Goal: Information Seeking & Learning: Learn about a topic

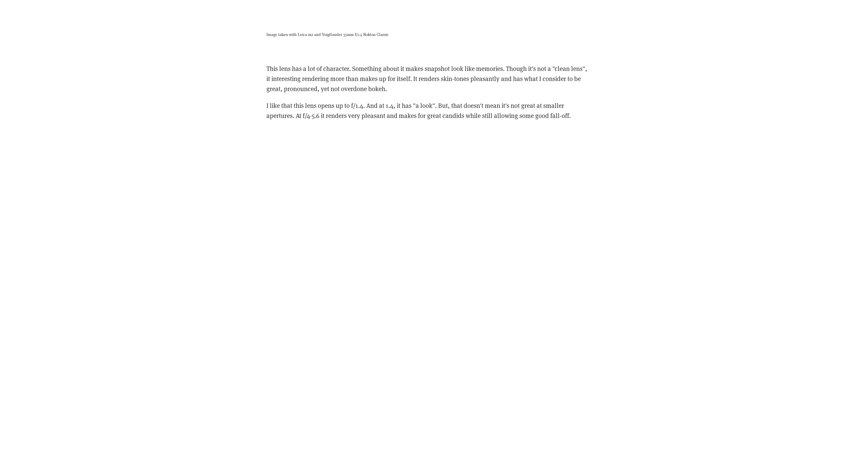
scroll to position [1276, 0]
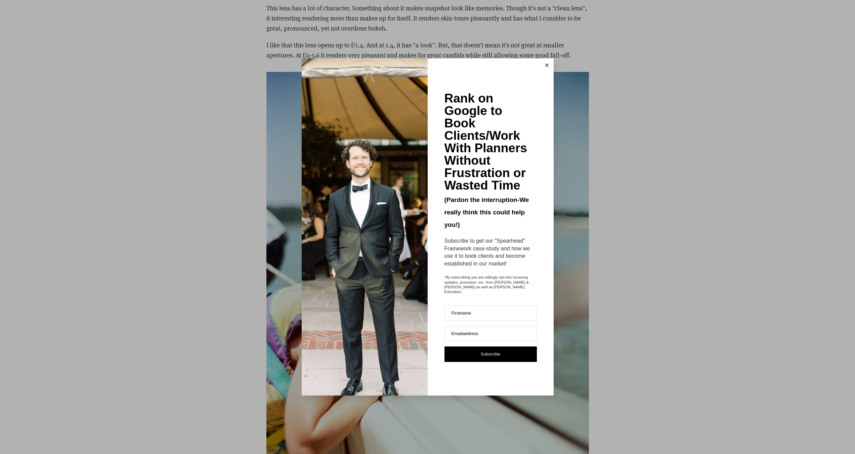
click at [545, 66] on icon at bounding box center [546, 64] width 3 height 3
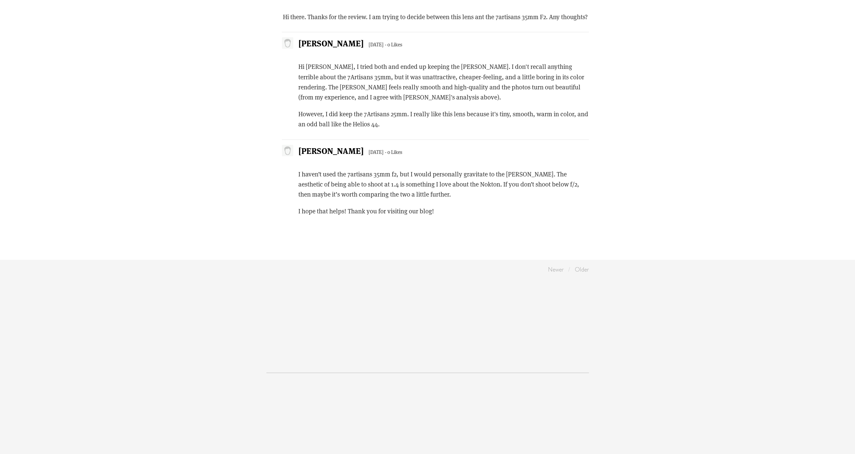
scroll to position [2955, 0]
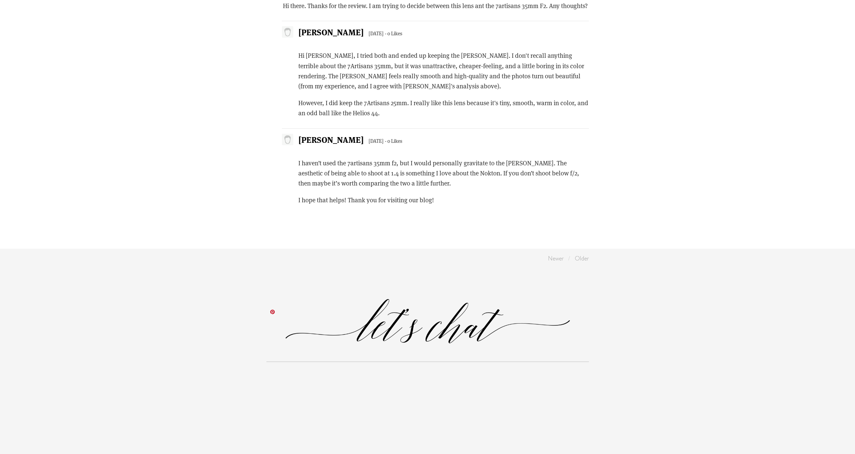
click at [483, 345] on img at bounding box center [427, 321] width 322 height 52
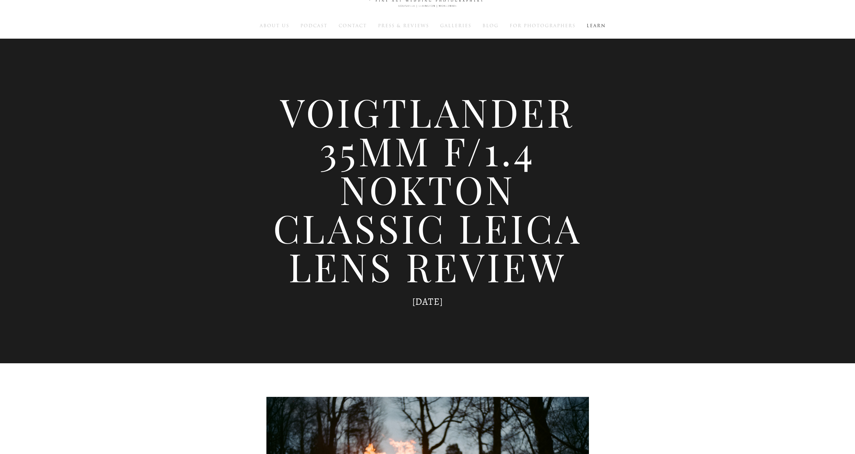
scroll to position [0, 0]
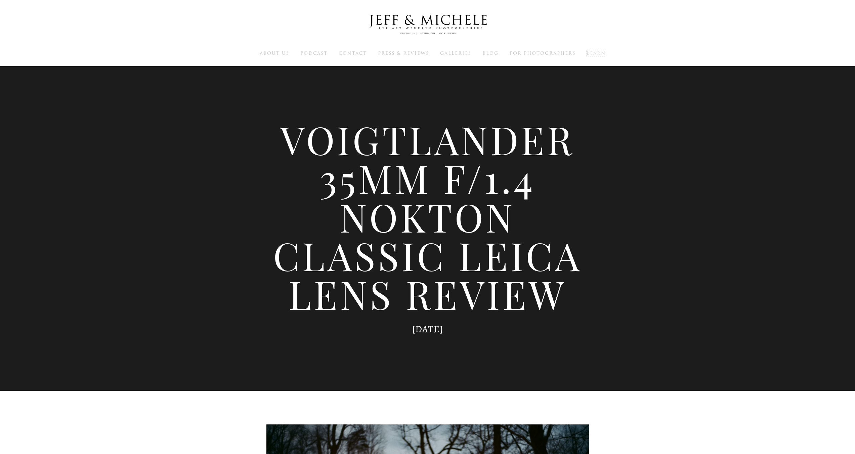
click at [601, 51] on span "Learn" at bounding box center [595, 53] width 19 height 6
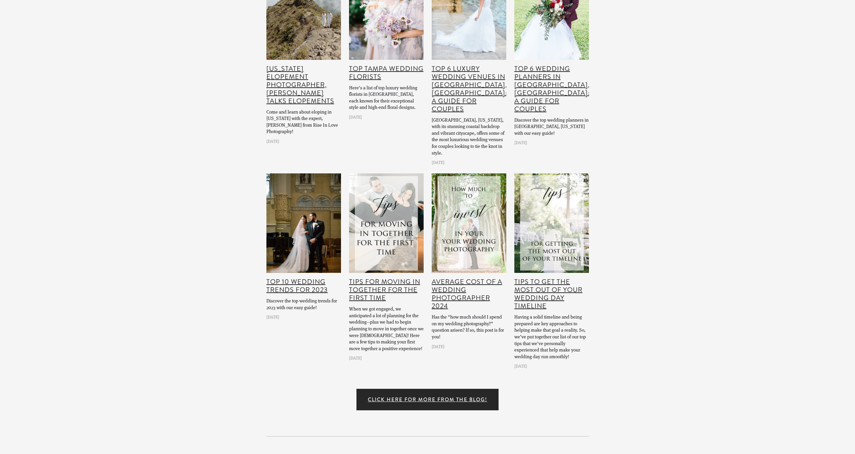
scroll to position [66271, 0]
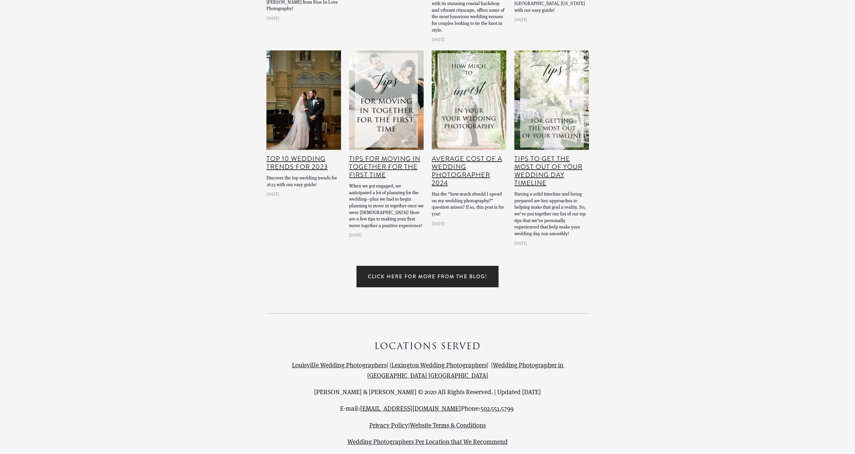
click at [484, 270] on link "Click Here for More From The Blog!" at bounding box center [427, 276] width 142 height 21
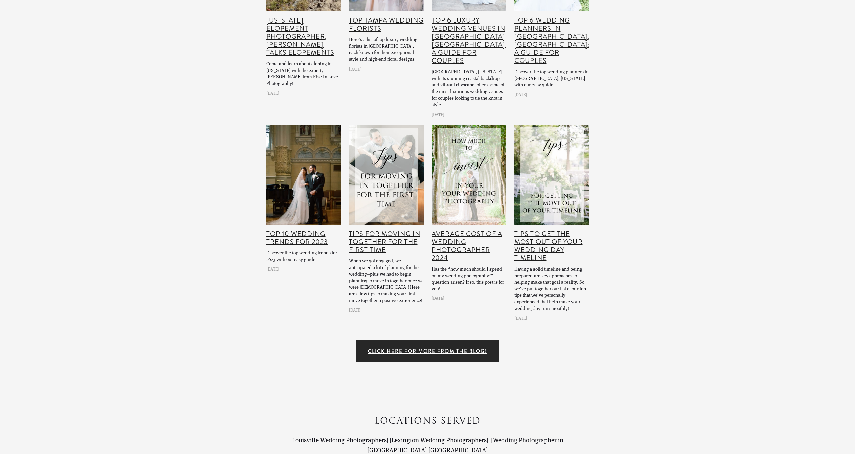
scroll to position [4367, 0]
